Goal: Task Accomplishment & Management: Complete application form

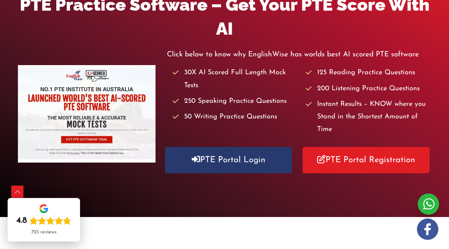
scroll to position [136, 0]
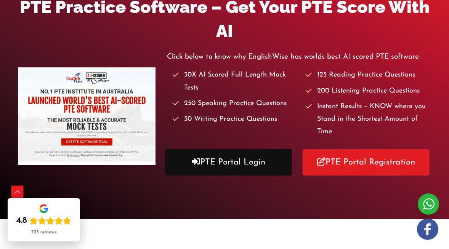
click at [245, 151] on link "PTE Portal Login" at bounding box center [228, 162] width 127 height 26
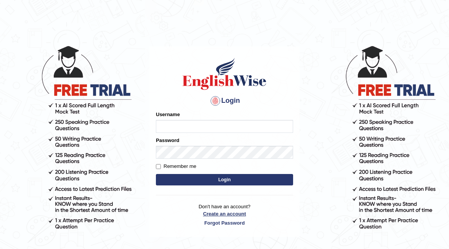
click at [276, 212] on p "Don't have an account? Create an account Forgot Password" at bounding box center [224, 215] width 137 height 24
